Goal: Task Accomplishment & Management: Complete application form

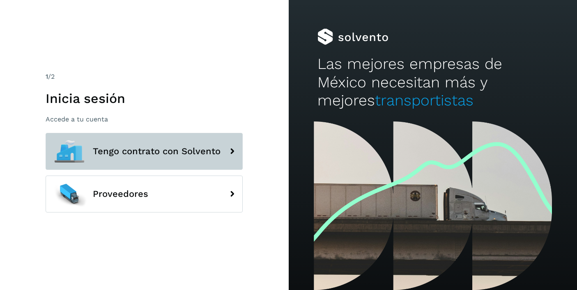
click at [191, 152] on span "Tengo contrato con Solvento" at bounding box center [157, 152] width 128 height 10
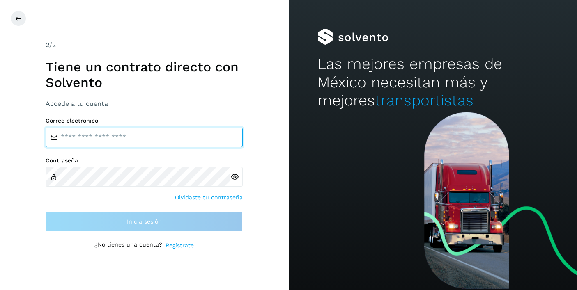
click at [184, 140] on input "email" at bounding box center [144, 138] width 197 height 20
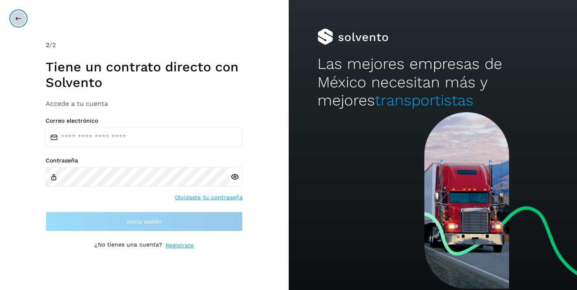
click at [24, 21] on button at bounding box center [19, 19] width 16 height 16
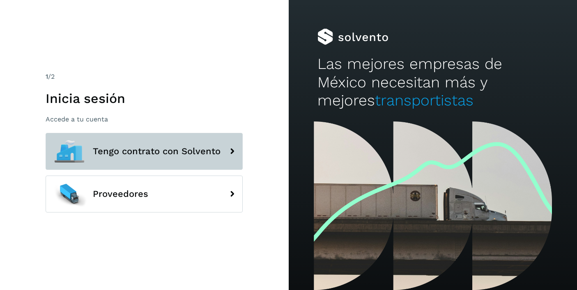
click at [216, 156] on span "Tengo contrato con Solvento" at bounding box center [157, 152] width 128 height 10
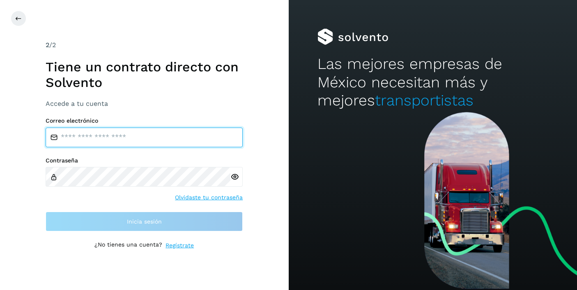
click at [118, 137] on input "email" at bounding box center [144, 138] width 197 height 20
click at [120, 140] on input "email" at bounding box center [144, 138] width 197 height 20
type input "**********"
